Goal: Task Accomplishment & Management: Manage account settings

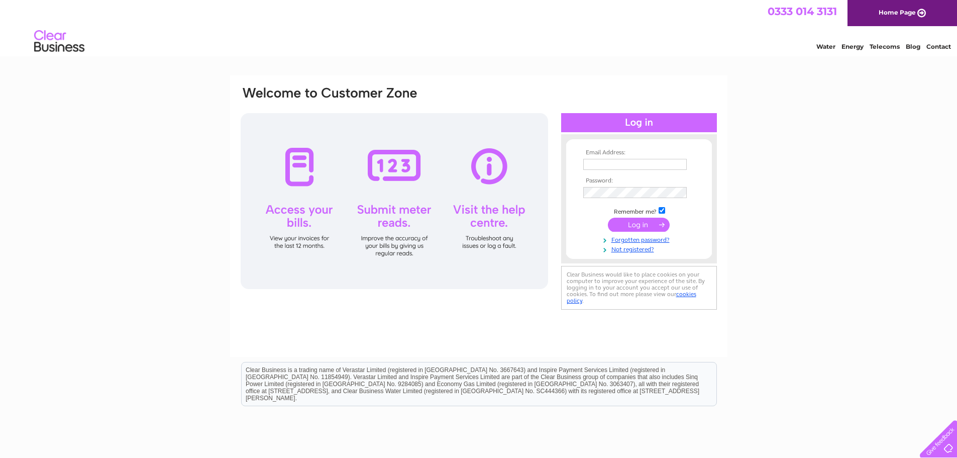
type input "accounts@angelbond.com"
click at [635, 220] on input "submit" at bounding box center [639, 224] width 62 height 14
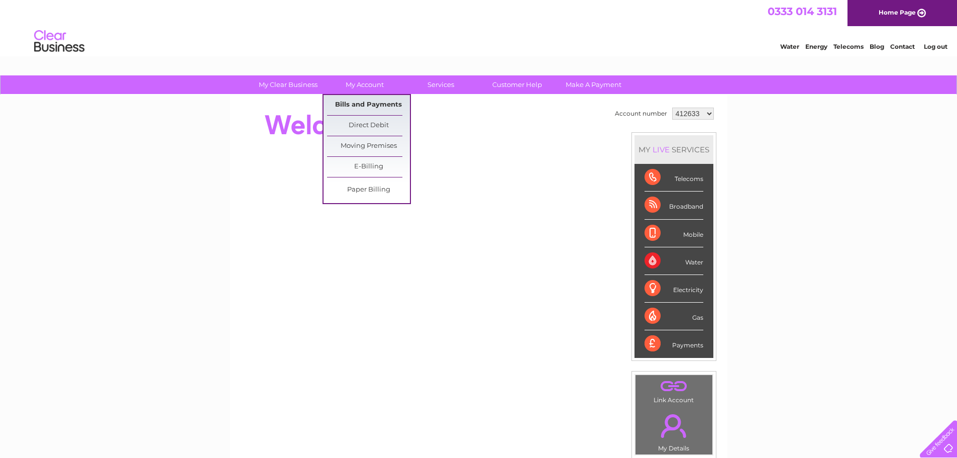
click at [359, 105] on link "Bills and Payments" at bounding box center [368, 105] width 83 height 20
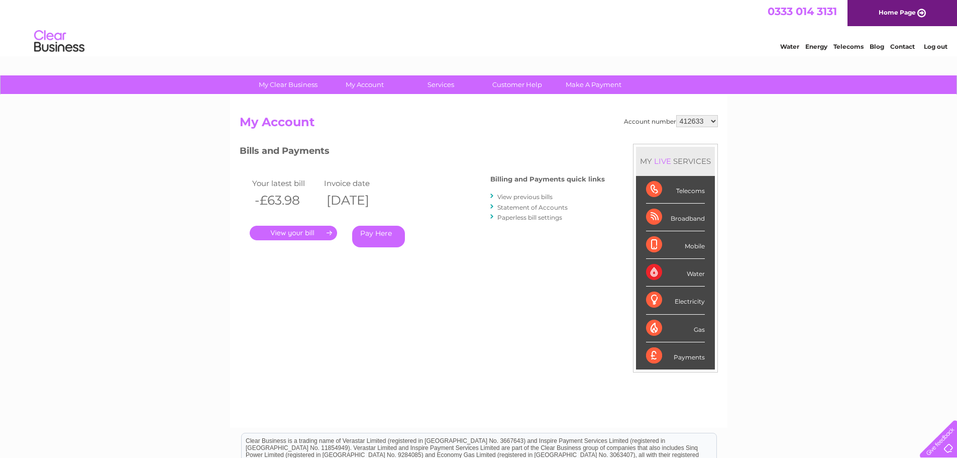
click at [707, 120] on select "412633 1138029" at bounding box center [697, 121] width 42 height 12
select select "1138029"
click at [677, 115] on select "412633 1138029" at bounding box center [697, 121] width 42 height 12
click at [309, 234] on link "." at bounding box center [293, 233] width 87 height 15
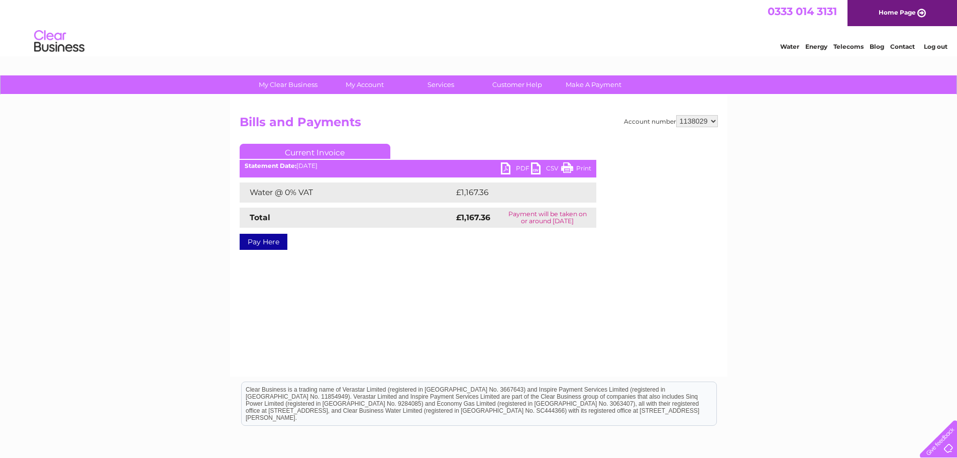
click at [506, 167] on link "PDF" at bounding box center [516, 169] width 30 height 15
